Goal: Obtain resource: Download file/media

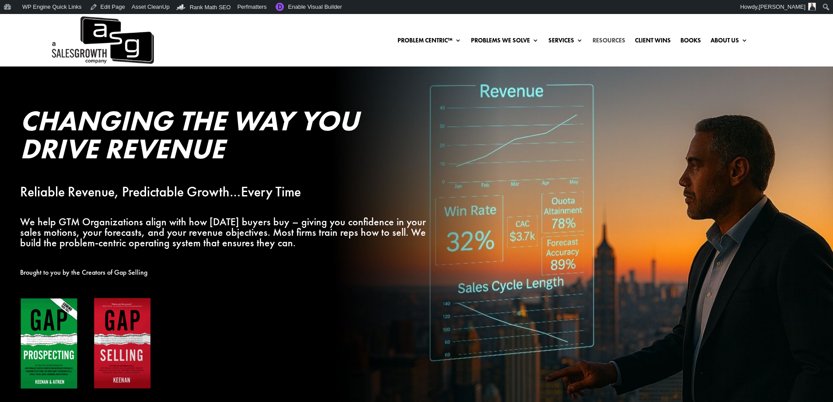
click at [599, 42] on link "Resources" at bounding box center [608, 42] width 33 height 10
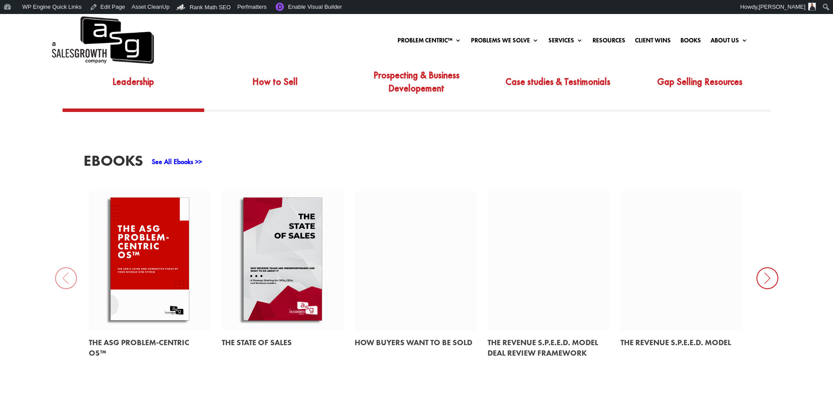
scroll to position [394, 0]
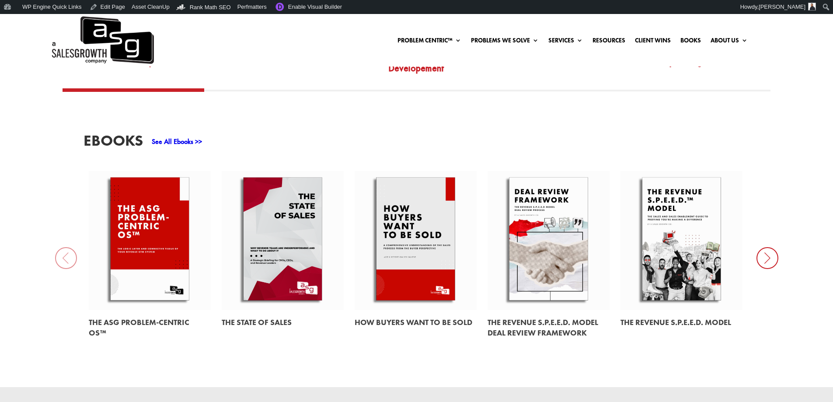
click at [176, 145] on link "See All Ebooks >>" at bounding box center [177, 141] width 50 height 9
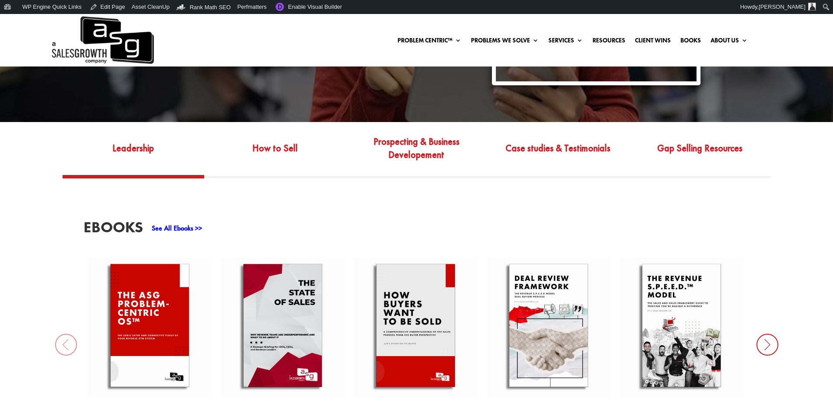
scroll to position [306, 0]
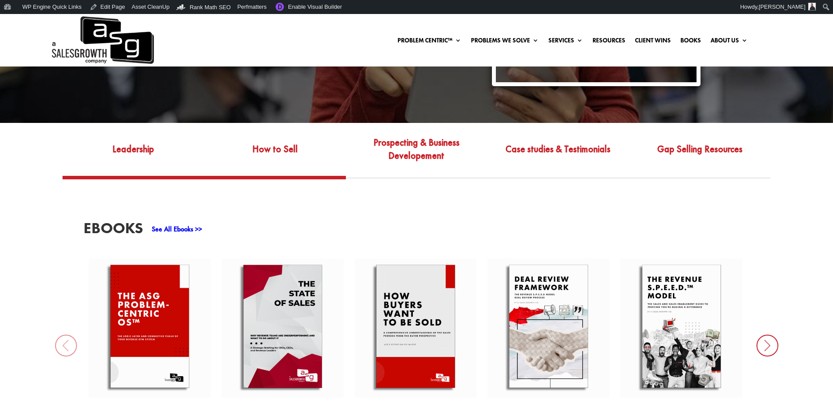
click at [267, 153] on link "How to Sell" at bounding box center [275, 155] width 142 height 41
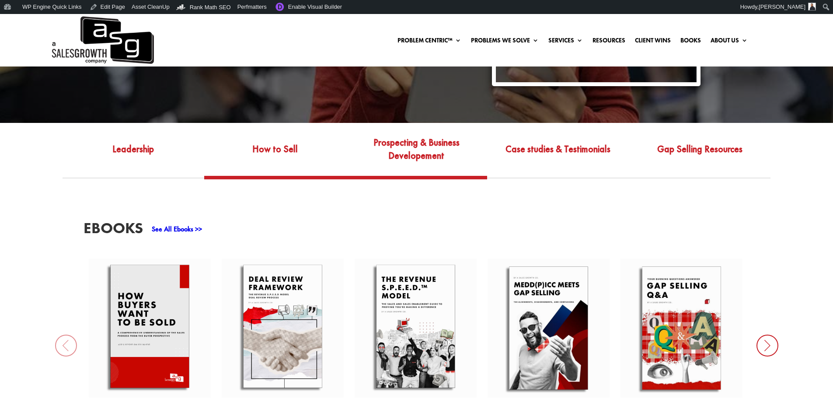
click at [417, 153] on link "Prospecting & Business Developement" at bounding box center [417, 155] width 142 height 41
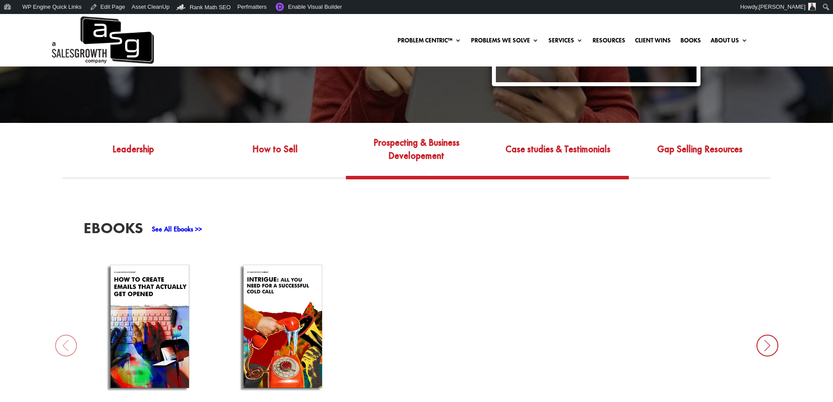
click at [588, 146] on link "Case studies & Testimonials" at bounding box center [558, 155] width 142 height 41
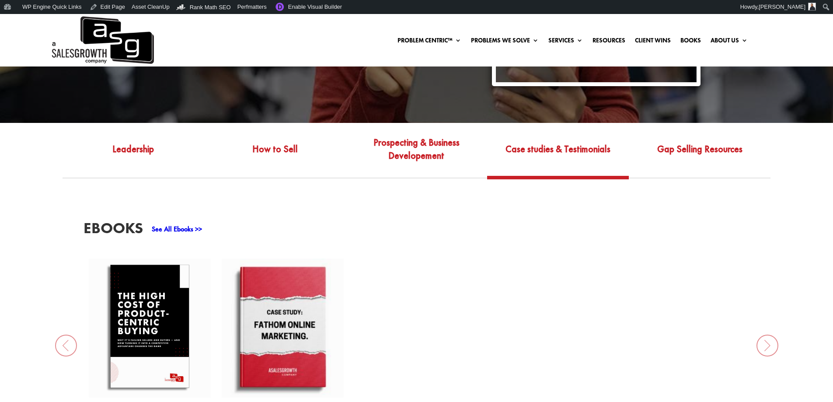
click at [134, 289] on link at bounding box center [150, 327] width 122 height 139
